Goal: Task Accomplishment & Management: Manage account settings

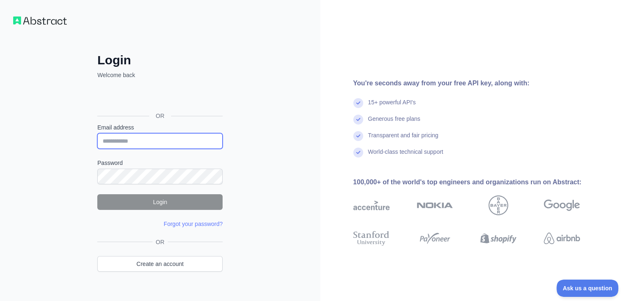
click at [145, 142] on input "Email address" at bounding box center [159, 141] width 125 height 16
type input "**********"
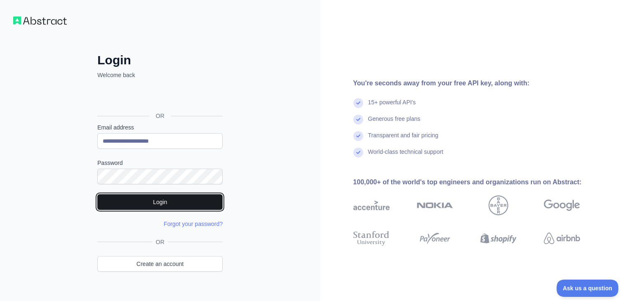
click at [160, 204] on button "Login" at bounding box center [159, 202] width 125 height 16
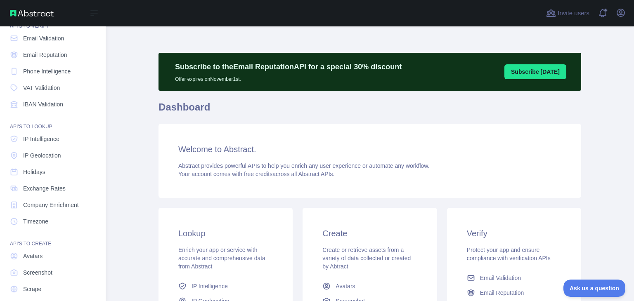
scroll to position [62, 0]
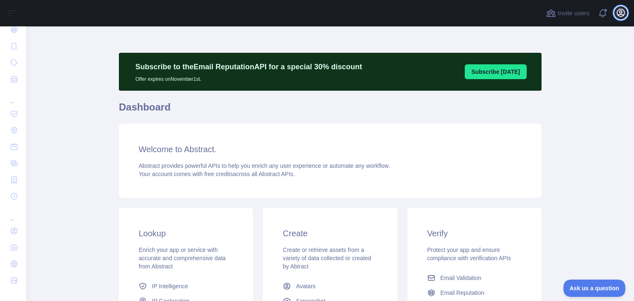
click at [622, 12] on icon "button" at bounding box center [620, 13] width 10 height 10
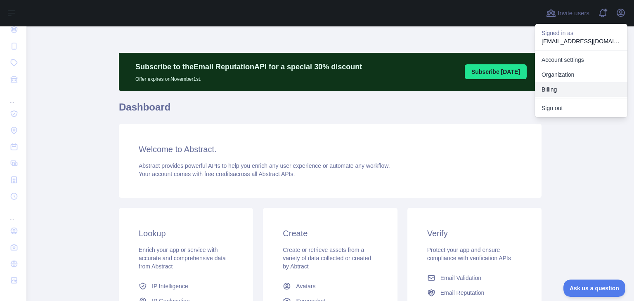
click at [551, 88] on button "Billing" at bounding box center [581, 89] width 92 height 15
